Goal: Task Accomplishment & Management: Complete application form

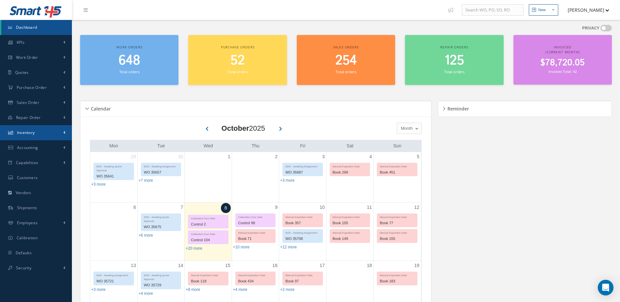
click at [45, 133] on link "Inventory" at bounding box center [36, 132] width 72 height 15
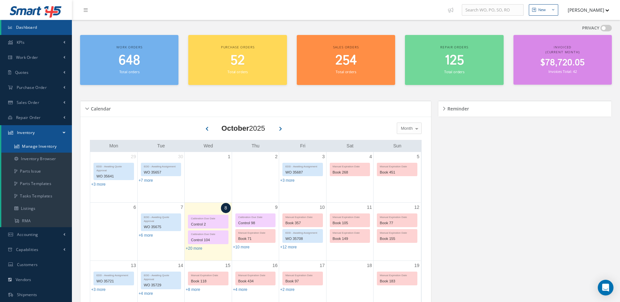
click at [46, 146] on link "Manage Inventory" at bounding box center [36, 146] width 71 height 12
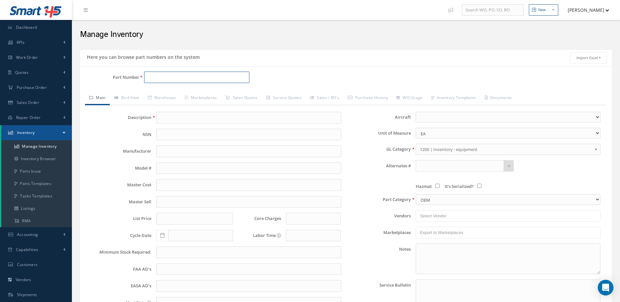
click at [172, 78] on input "Part Number" at bounding box center [197, 78] width 106 height 12
type input "23095-002"
click at [166, 90] on ul "Part Number Description 23095-002 DC STARTER GENERATOR" at bounding box center [225, 92] width 162 height 18
click at [166, 92] on span "23095-002" at bounding box center [175, 94] width 59 height 7
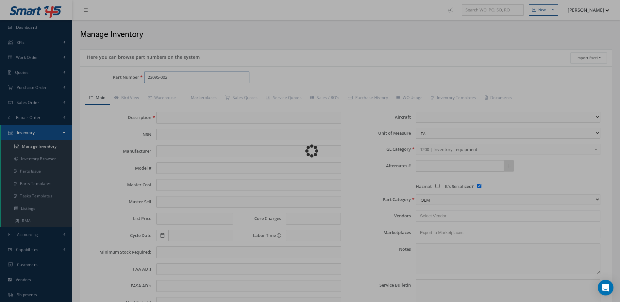
type input "DC STARTER GENERATOR"
type input "JET STREAM 41"
type input "0.00"
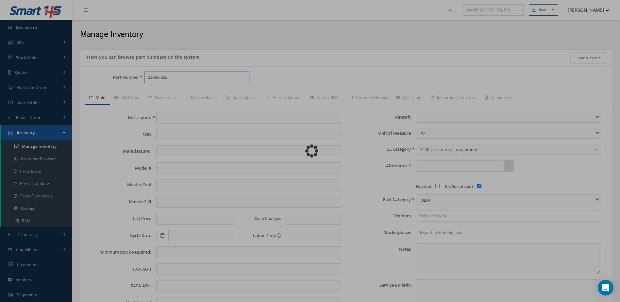
type input "09/12/2022"
select select
checkbox input "true"
type textarea "SEPT 2024 STD OH / OH EXC $4,250. 00 CORE VALUE $8,000 OUTRIGHT SALE $12,000.00…"
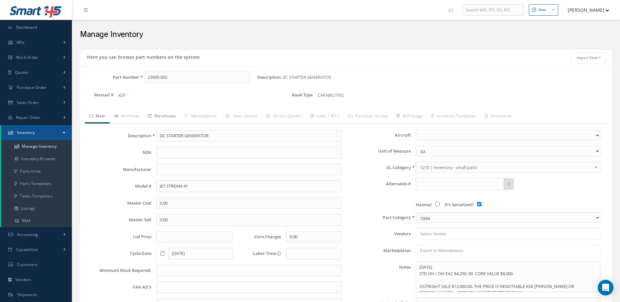
click at [169, 113] on link "Warehouse" at bounding box center [162, 117] width 37 height 14
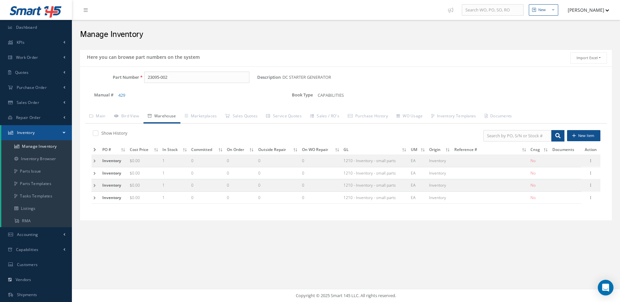
click at [95, 149] on icon at bounding box center [95, 150] width 3 height 4
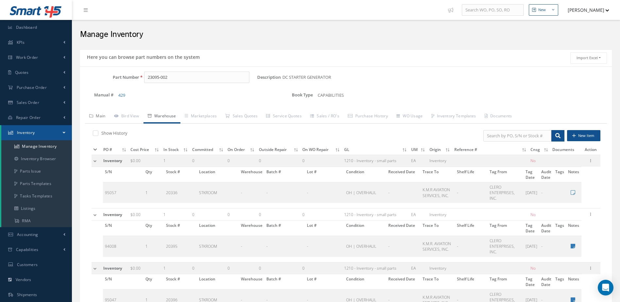
click at [99, 116] on link "Main" at bounding box center [97, 117] width 25 height 14
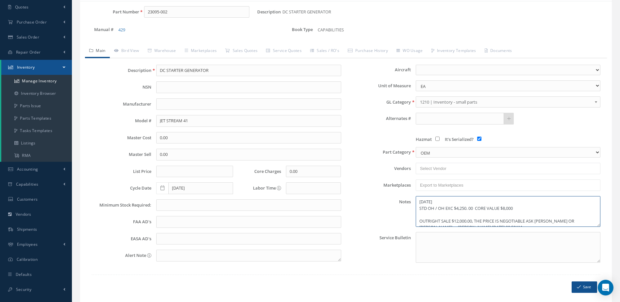
scroll to position [7, 0]
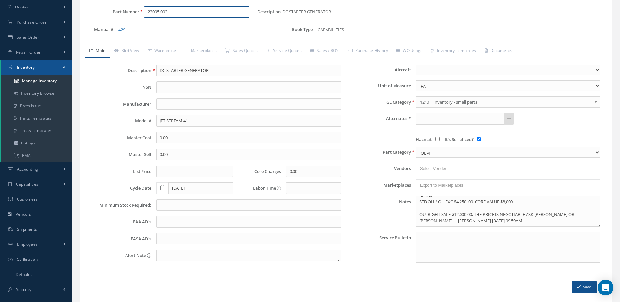
drag, startPoint x: 188, startPoint y: 11, endPoint x: 141, endPoint y: 17, distance: 47.6
click at [141, 17] on div "23095-002" at bounding box center [198, 12] width 118 height 12
type input "9535701"
click at [213, 29] on span "PAD" at bounding box center [254, 29] width 98 height 7
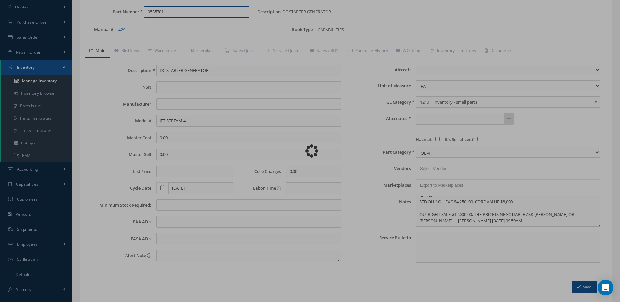
type input "PAD"
type input "12.02"
type input "15.63"
type input "21.46"
select select
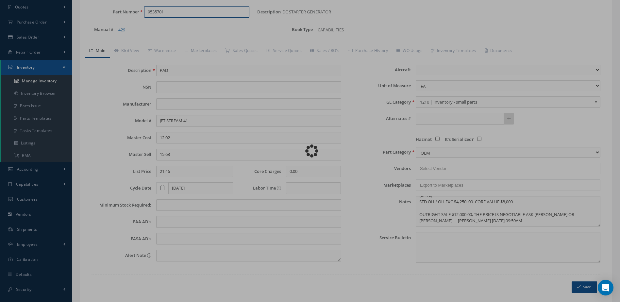
checkbox input "false"
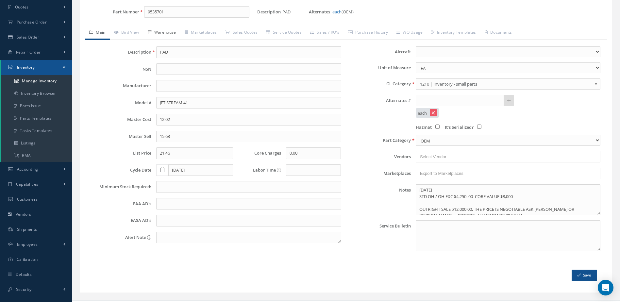
click at [177, 31] on link "Warehouse" at bounding box center [162, 33] width 37 height 14
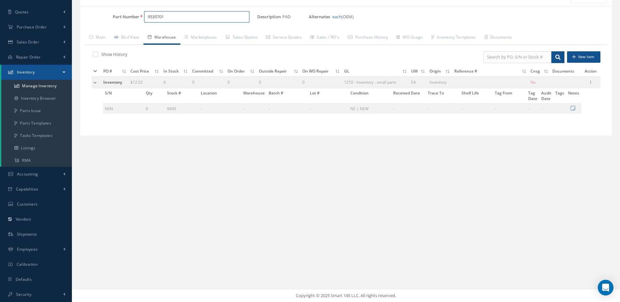
drag, startPoint x: 178, startPoint y: 18, endPoint x: 133, endPoint y: 23, distance: 45.4
click at [133, 23] on div "Part Number 9535701" at bounding box center [168, 19] width 177 height 17
click at [243, 32] on span "OUTBOARD WHEEL HALF" at bounding box center [254, 33] width 98 height 7
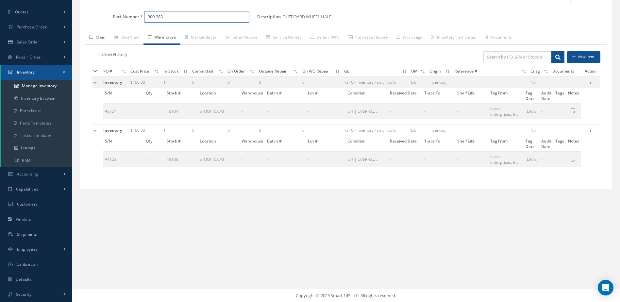
type input "300-283"
click at [102, 34] on link "Main" at bounding box center [97, 38] width 25 height 14
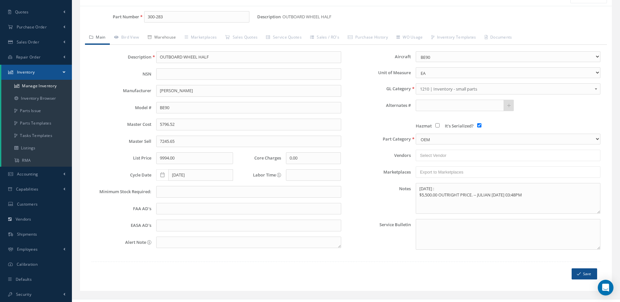
click at [163, 37] on link "Warehouse" at bounding box center [162, 38] width 37 height 14
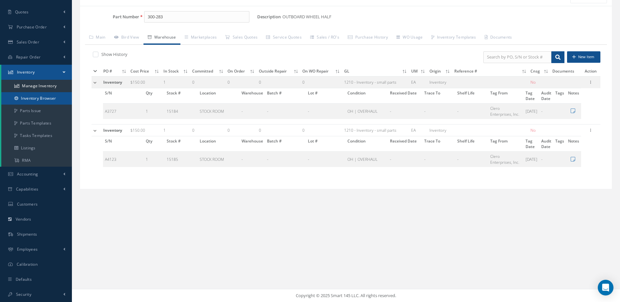
click at [39, 98] on link "Inventory Browser" at bounding box center [36, 98] width 71 height 12
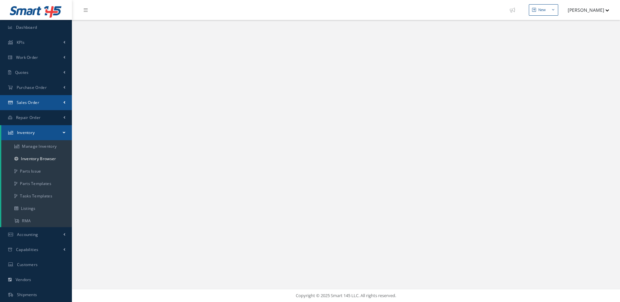
select select "25"
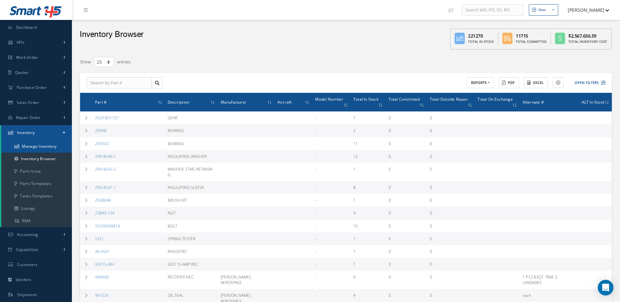
click at [51, 145] on link "Manage Inventory" at bounding box center [36, 146] width 71 height 12
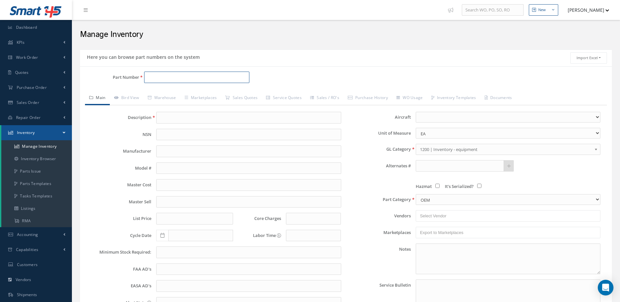
click at [181, 78] on input "Part Number" at bounding box center [197, 78] width 106 height 12
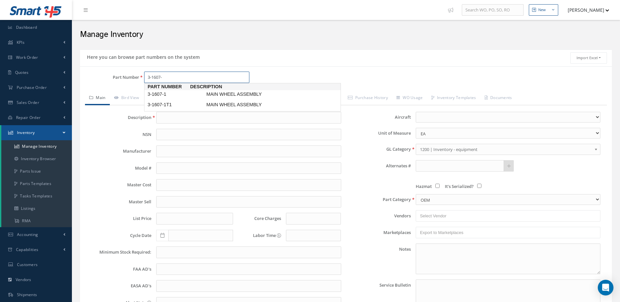
type input "3-1607-1"
click at [210, 93] on span "MAIN WHEEL ASSEMBLY" at bounding box center [254, 94] width 98 height 7
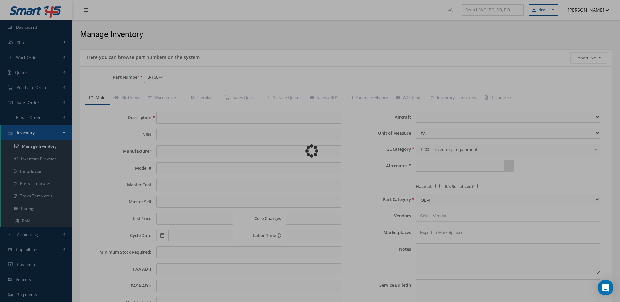
type input "MAIN WHEEL ASSEMBLY"
type input "GOODRICH CORPORATION"
type input "0.00"
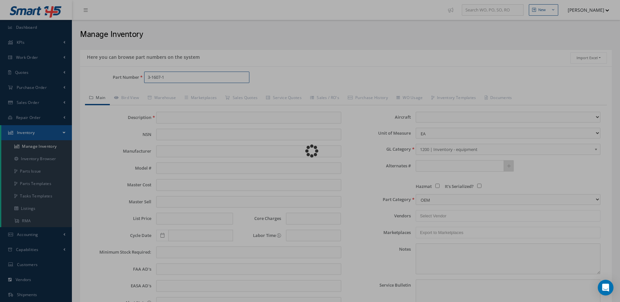
type input "0.00"
select select
type textarea "APRIL 2025: -OH EX WITH TIRE 026-618-0, $3,200.00 CORE VALUE $35.000 -STD OH WI…"
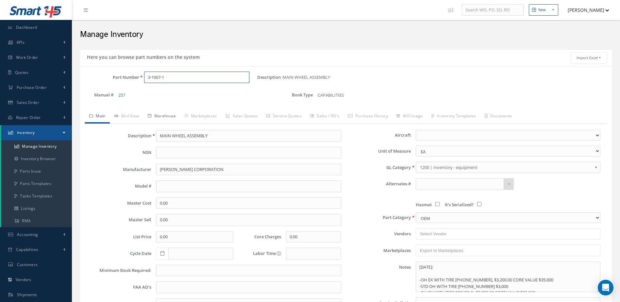
type input "3-1607-1"
click at [169, 113] on link "Warehouse" at bounding box center [162, 117] width 37 height 14
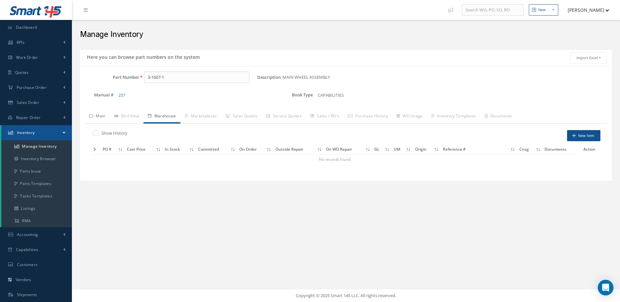
click at [97, 114] on link "Main" at bounding box center [97, 117] width 25 height 14
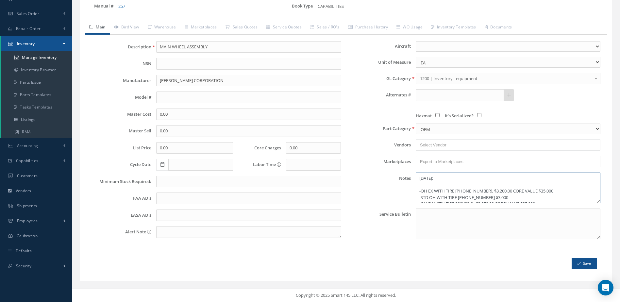
scroll to position [13, 0]
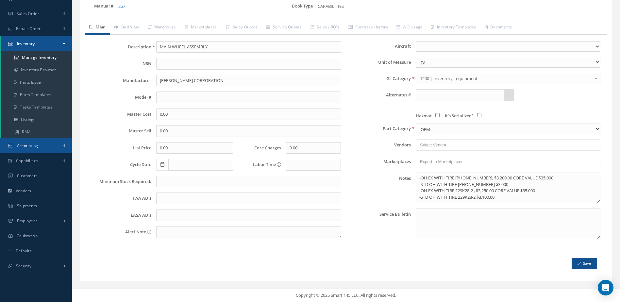
click at [41, 147] on link "Accounting" at bounding box center [36, 145] width 72 height 15
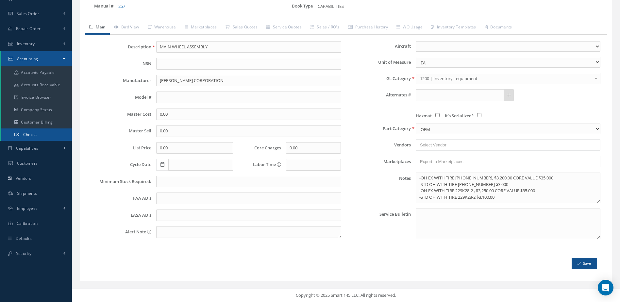
click at [49, 133] on link "Checks" at bounding box center [36, 135] width 71 height 12
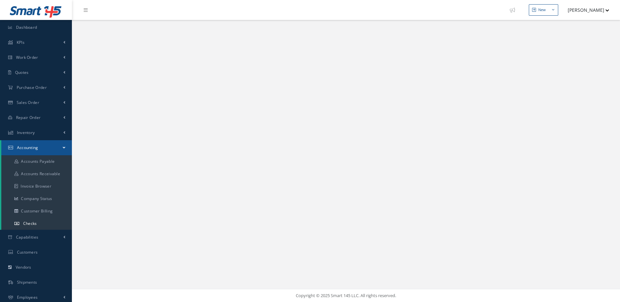
select select "25"
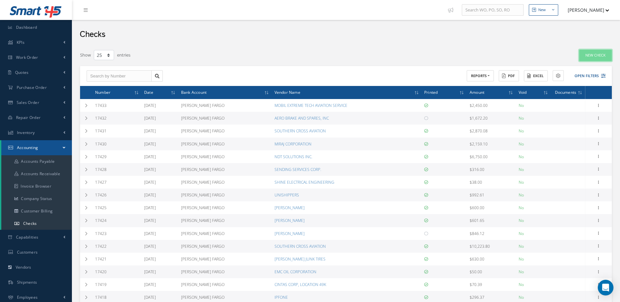
click at [592, 58] on link "New Check" at bounding box center [596, 55] width 33 height 11
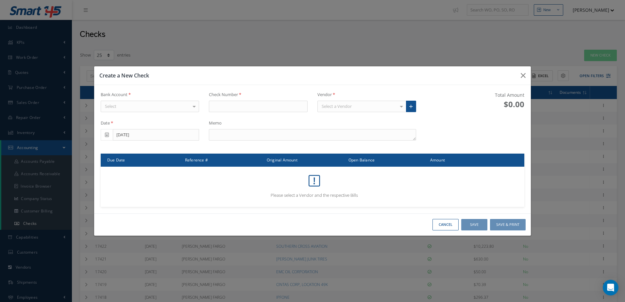
click at [143, 107] on div "Select" at bounding box center [150, 107] width 99 height 12
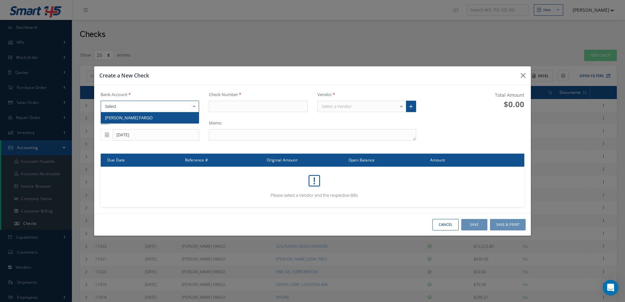
click at [143, 121] on span "[PERSON_NAME] FARGO" at bounding box center [150, 117] width 98 height 11
type input "17434"
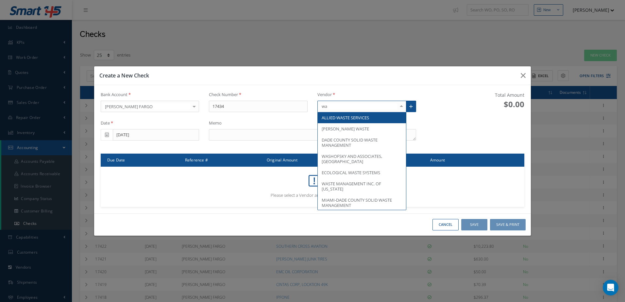
type input "w"
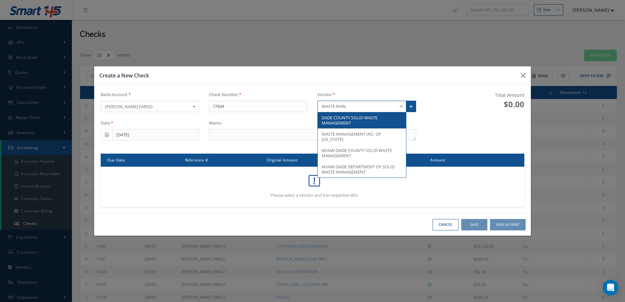
type input "WASTE MANA"
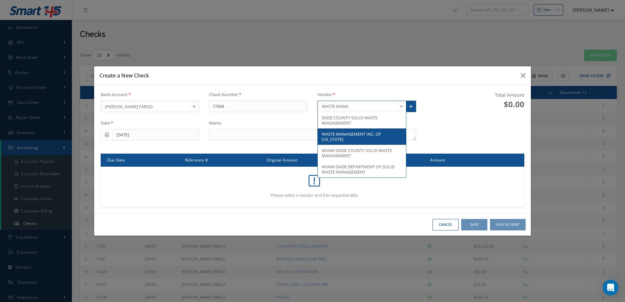
click at [361, 131] on span "WASTE MANAGEMENT INC. OF [US_STATE]" at bounding box center [352, 136] width 60 height 11
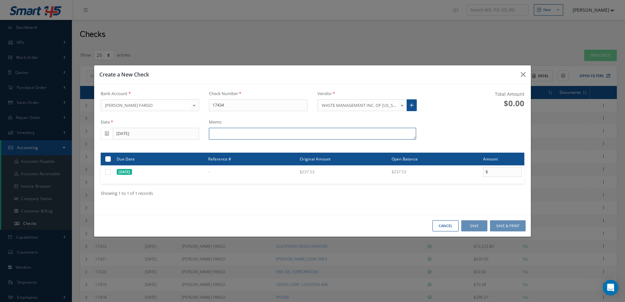
click at [273, 132] on textarea at bounding box center [312, 134] width 207 height 12
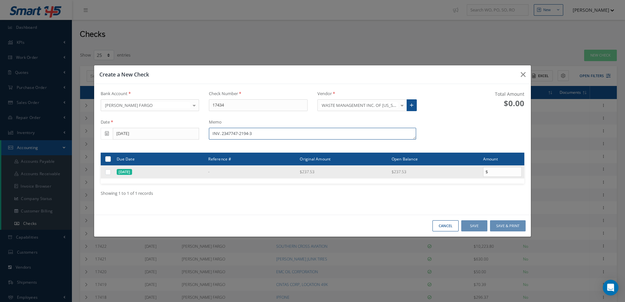
type textarea "INV. 2347747-2194-3"
click at [111, 172] on label at bounding box center [111, 172] width 0 height 6
click at [107, 172] on input "checkbox" at bounding box center [108, 172] width 4 height 4
checkbox input "true"
type input "237.53"
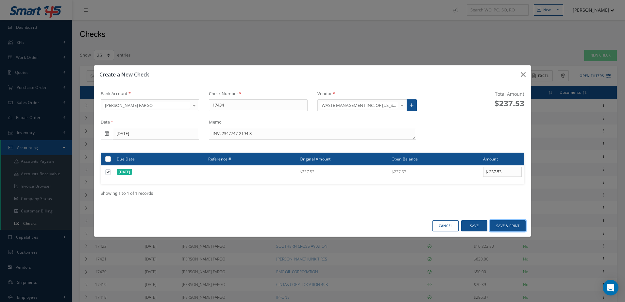
click at [509, 227] on button "Save & Print" at bounding box center [508, 225] width 36 height 11
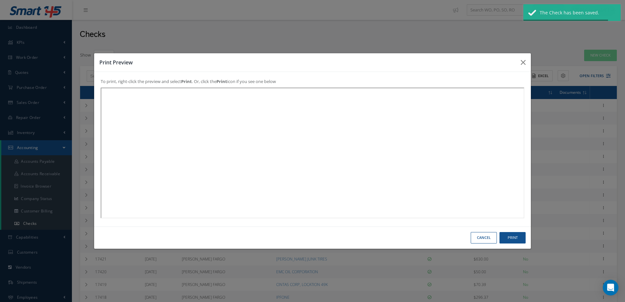
click at [514, 239] on div "Print Preview To print, right-click the preview and select Print . Or, click th…" at bounding box center [313, 151] width 438 height 196
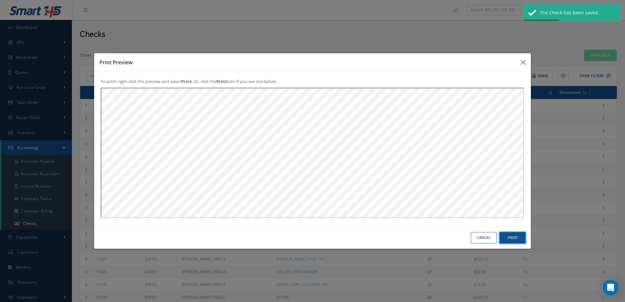
click at [520, 239] on button "Print" at bounding box center [513, 237] width 26 height 11
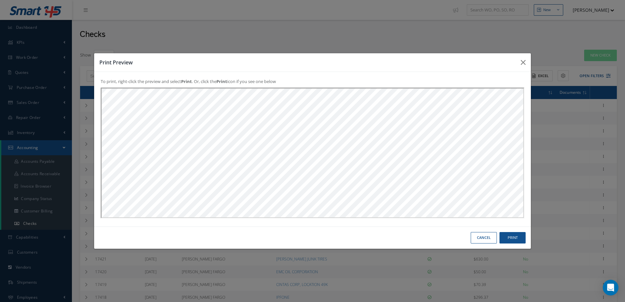
click at [485, 236] on button "Cancel" at bounding box center [484, 237] width 26 height 11
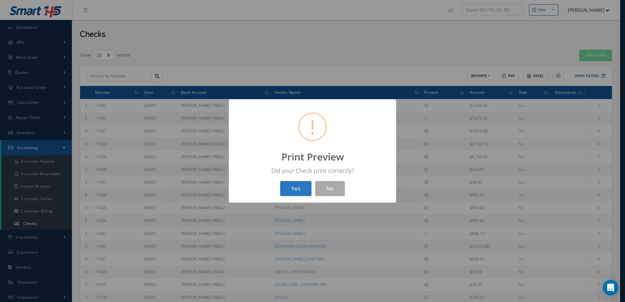
click at [292, 184] on button "Yes" at bounding box center [295, 188] width 31 height 15
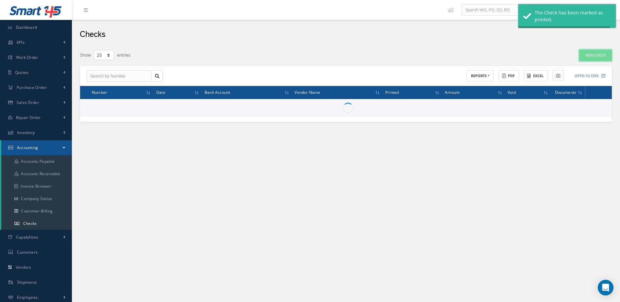
click at [593, 59] on link "New Check" at bounding box center [596, 55] width 33 height 11
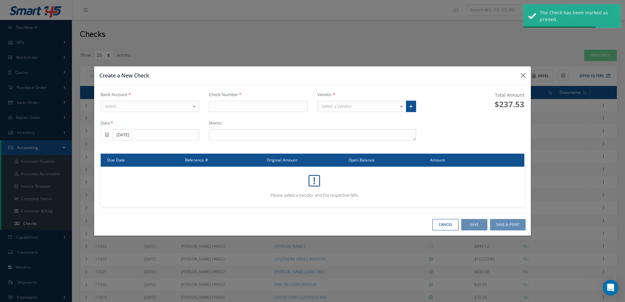
click at [172, 107] on div "Select" at bounding box center [150, 107] width 99 height 12
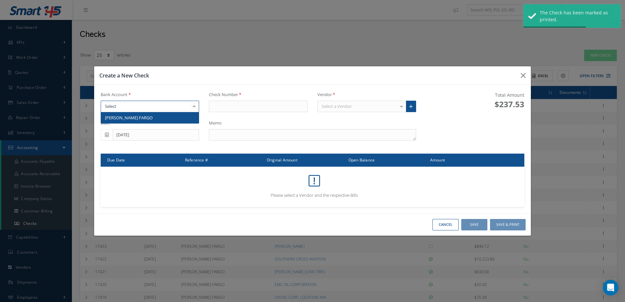
click at [173, 116] on span "[PERSON_NAME] FARGO" at bounding box center [150, 117] width 98 height 11
type input "17435"
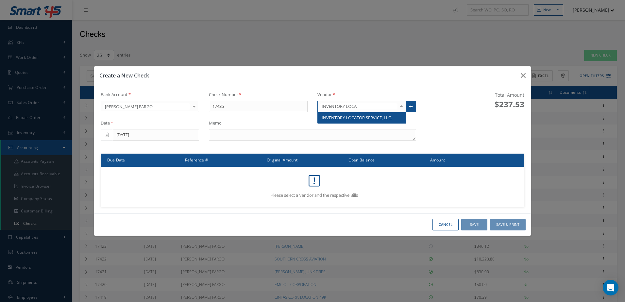
type input "INVENTORY LOCAT"
click at [364, 117] on span "INVENTORY LOCATOR SERVICE, LLC." at bounding box center [357, 118] width 70 height 6
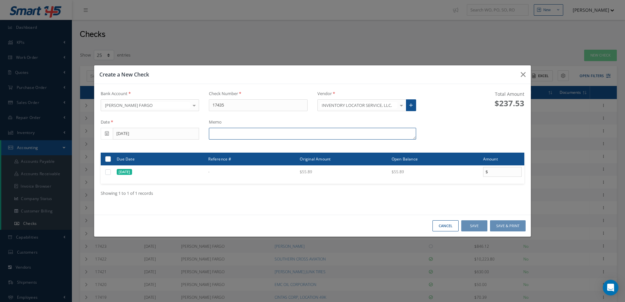
click at [291, 131] on textarea at bounding box center [312, 134] width 207 height 12
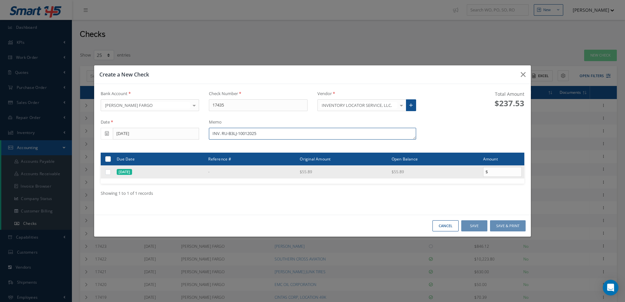
type textarea "INV. RU-B3LJ-10012025"
click at [111, 171] on label at bounding box center [111, 172] width 0 height 6
click at [111, 171] on input "checkbox" at bounding box center [108, 172] width 4 height 4
checkbox input "true"
type input "55.89"
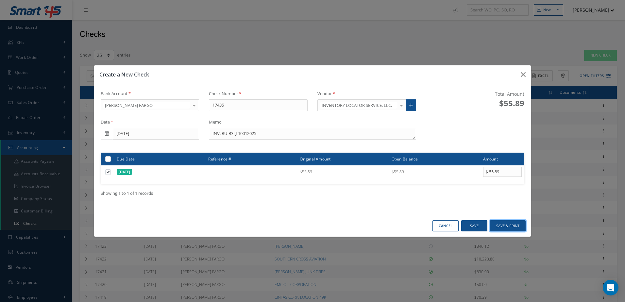
click at [508, 227] on button "Save & Print" at bounding box center [508, 225] width 36 height 11
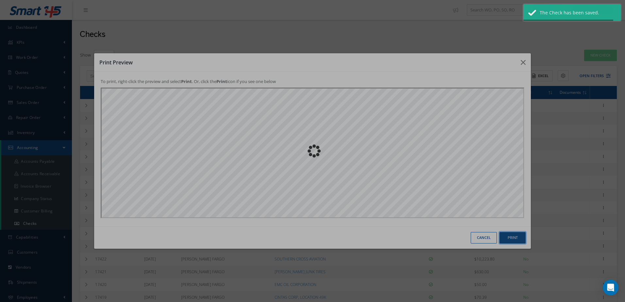
click at [521, 238] on button "Print" at bounding box center [513, 237] width 26 height 11
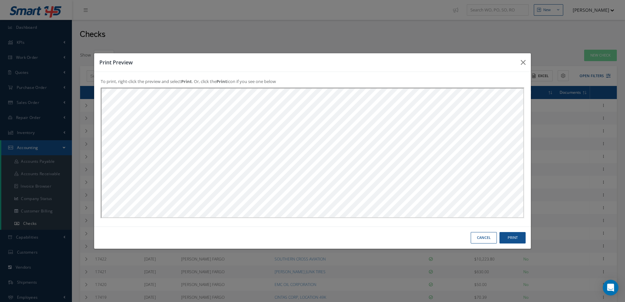
click at [479, 235] on button "Cancel" at bounding box center [484, 237] width 26 height 11
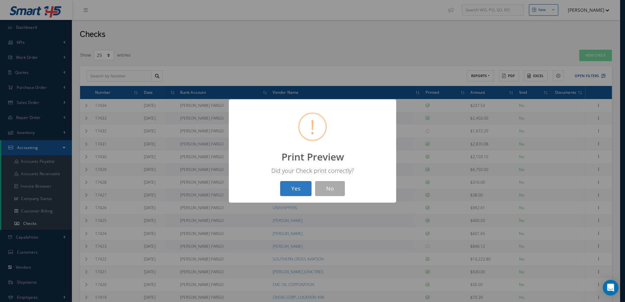
click at [295, 188] on button "Yes" at bounding box center [295, 188] width 31 height 15
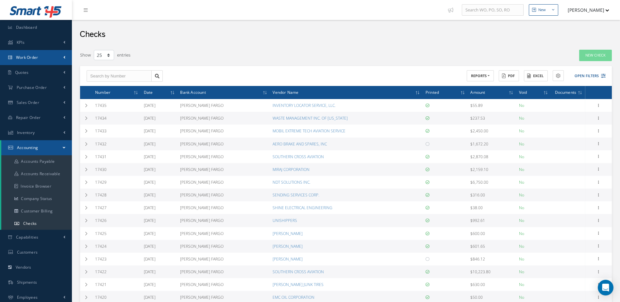
click at [38, 59] on span "Work Order" at bounding box center [27, 58] width 22 height 6
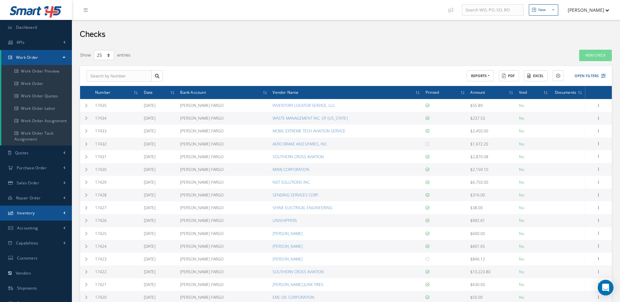
click at [47, 211] on link "Inventory" at bounding box center [36, 213] width 72 height 15
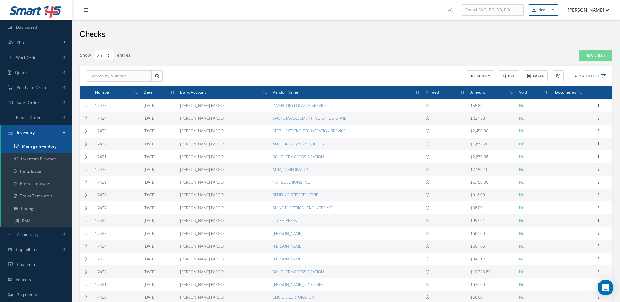
click at [36, 148] on link "Manage Inventory" at bounding box center [36, 146] width 71 height 12
